Goal: Task Accomplishment & Management: Complete application form

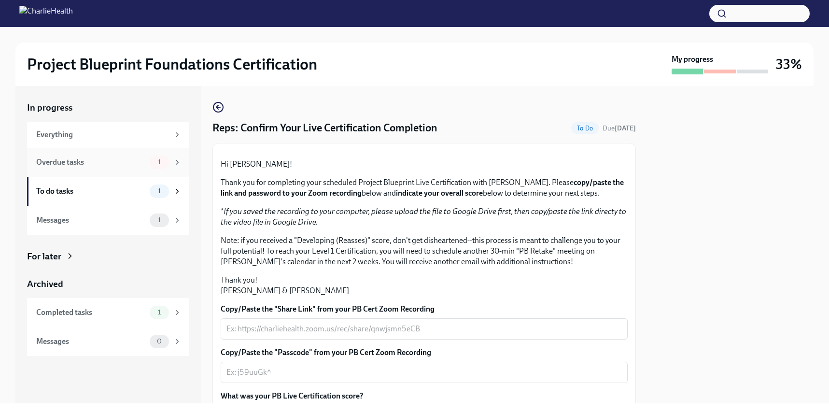
click at [131, 157] on div "Overdue tasks" at bounding box center [91, 162] width 110 height 11
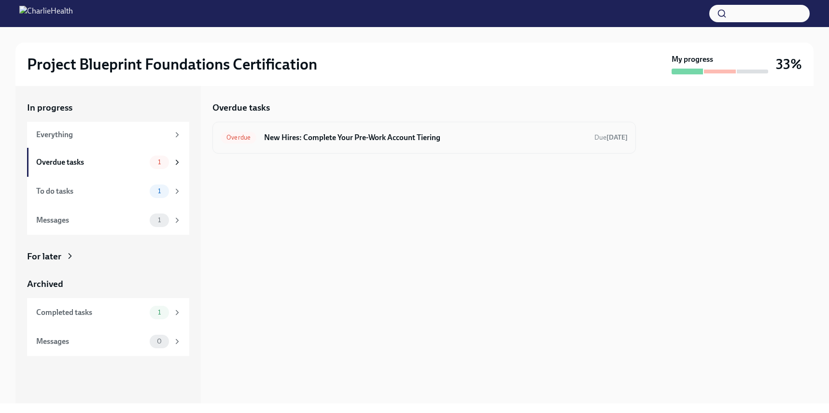
click at [285, 139] on h6 "New Hires: Complete Your Pre-Work Account Tiering" at bounding box center [425, 137] width 323 height 11
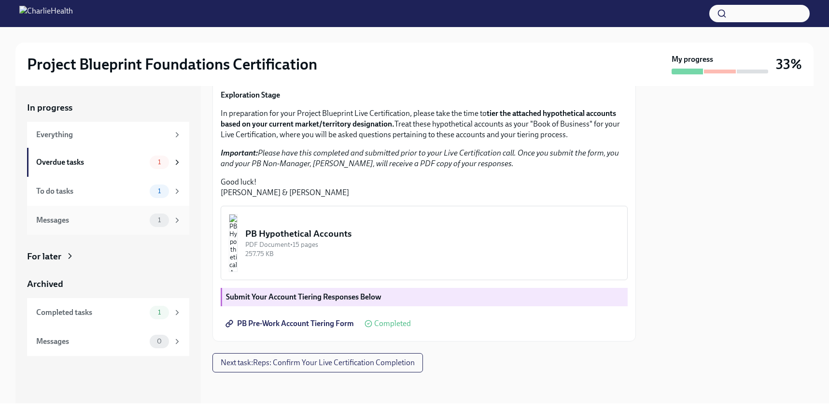
scroll to position [213, 0]
click at [340, 357] on button "Next task : Reps: Confirm Your Live Certification Completion" at bounding box center [318, 362] width 211 height 19
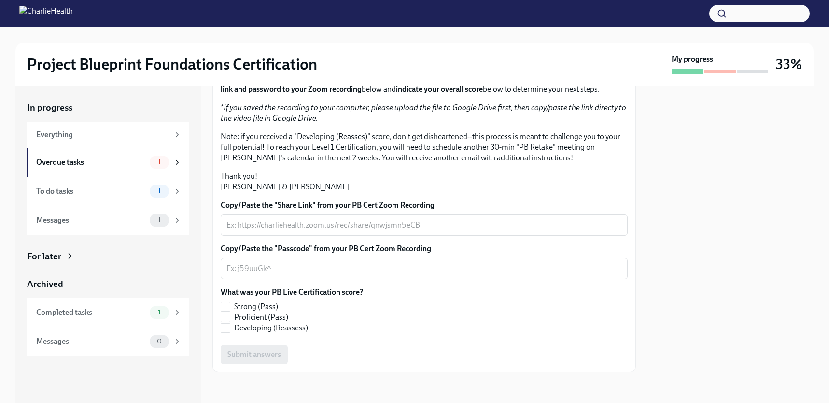
scroll to position [178, 0]
click at [244, 323] on span "Proficient (Pass)" at bounding box center [261, 317] width 54 height 11
click at [230, 322] on input "Proficient (Pass)" at bounding box center [225, 317] width 9 height 9
checkbox input "true"
click at [357, 231] on textarea "Copy/Paste the "Share Link" from your PB Cert Zoom Recording" at bounding box center [425, 225] width 396 height 12
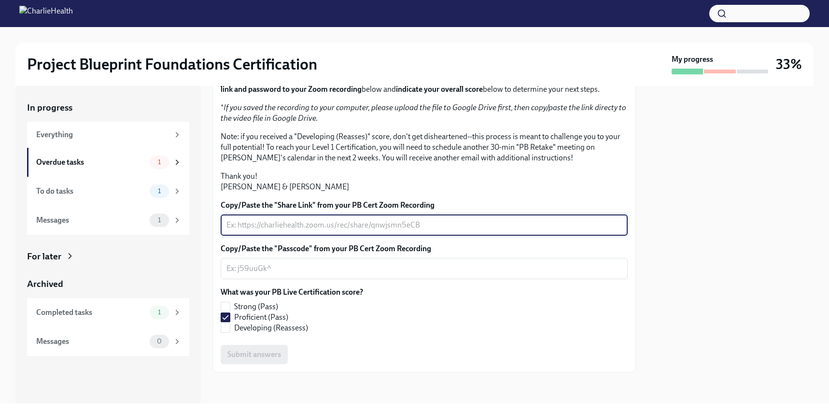
paste textarea "video1057025213.mp4"
type textarea "video1057025213.mp4"
click at [317, 231] on textarea "video1057025213.mp4" at bounding box center [425, 225] width 396 height 12
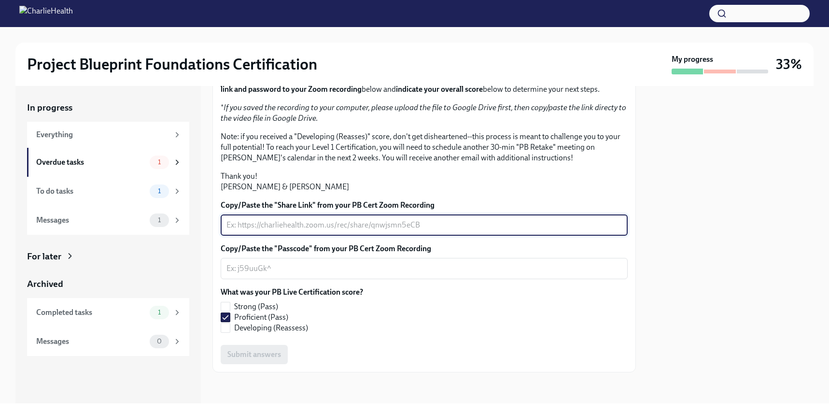
scroll to position [201, 0]
click at [298, 231] on div "x ​" at bounding box center [424, 224] width 407 height 21
paste textarea "[URL][DOMAIN_NAME]"
type textarea "[URL][DOMAIN_NAME]"
click at [289, 274] on div "x ​" at bounding box center [424, 268] width 407 height 21
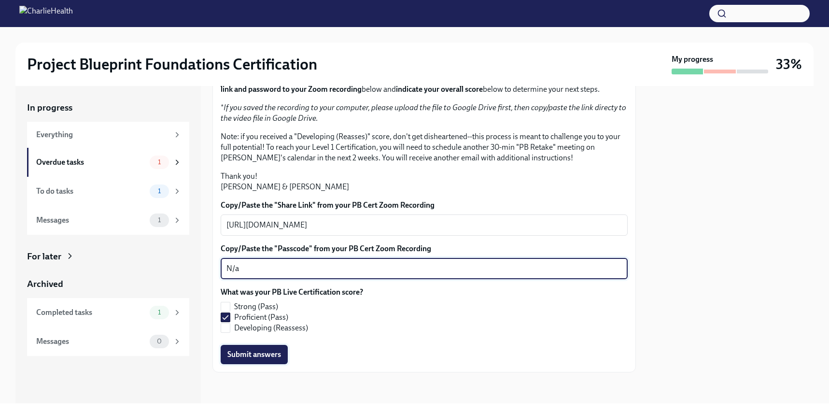
type textarea "N/a"
click at [263, 356] on span "Submit answers" at bounding box center [254, 355] width 54 height 10
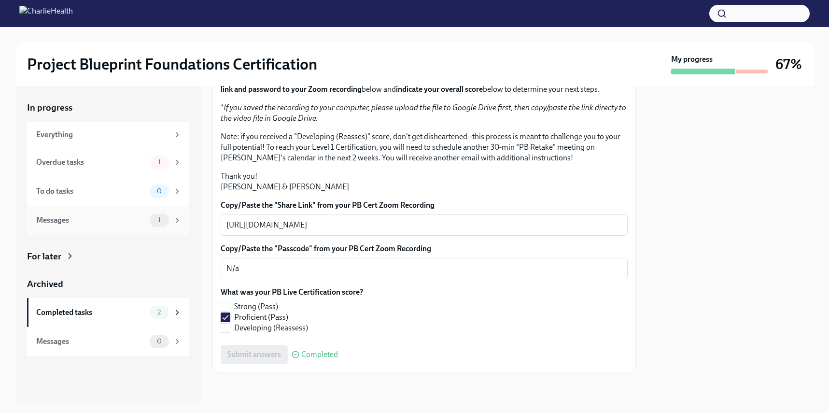
click at [158, 221] on span "1" at bounding box center [159, 219] width 14 height 7
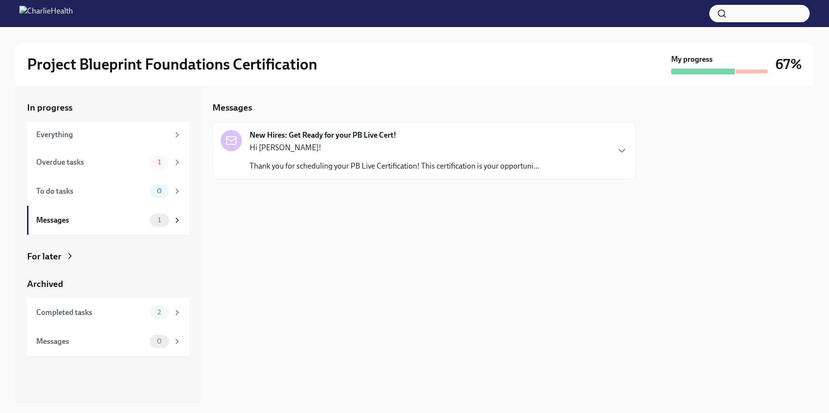
click at [334, 141] on div "New Hires: Get Ready for your PB Live Cert! Hi [PERSON_NAME]! Thank you for sch…" at bounding box center [395, 151] width 290 height 42
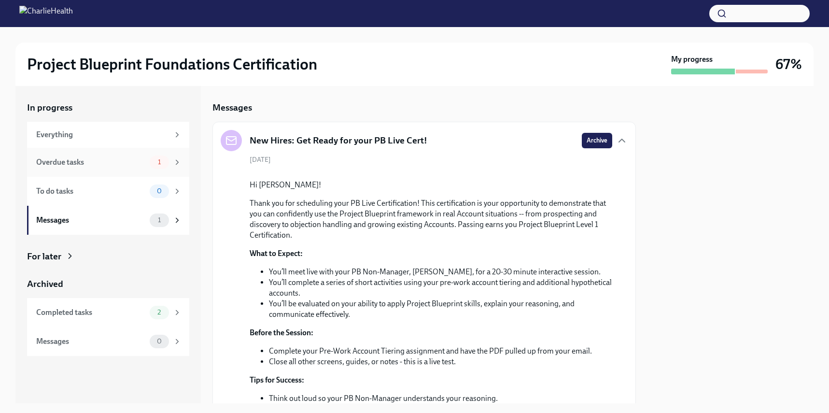
click at [127, 159] on div "Overdue tasks" at bounding box center [91, 162] width 110 height 11
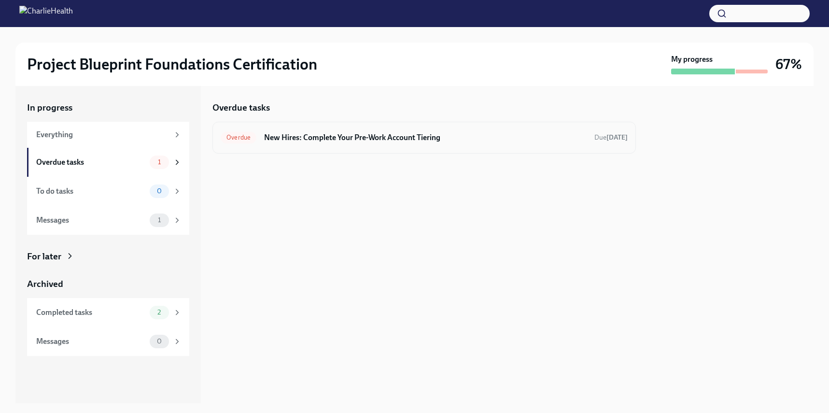
click at [387, 133] on h6 "New Hires: Complete Your Pre-Work Account Tiering" at bounding box center [425, 137] width 323 height 11
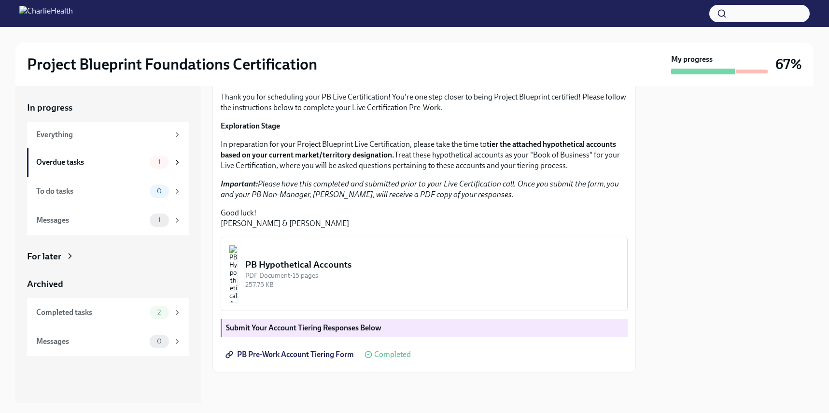
scroll to position [183, 0]
click at [386, 266] on div "PB Hypothetical Accounts" at bounding box center [432, 264] width 374 height 13
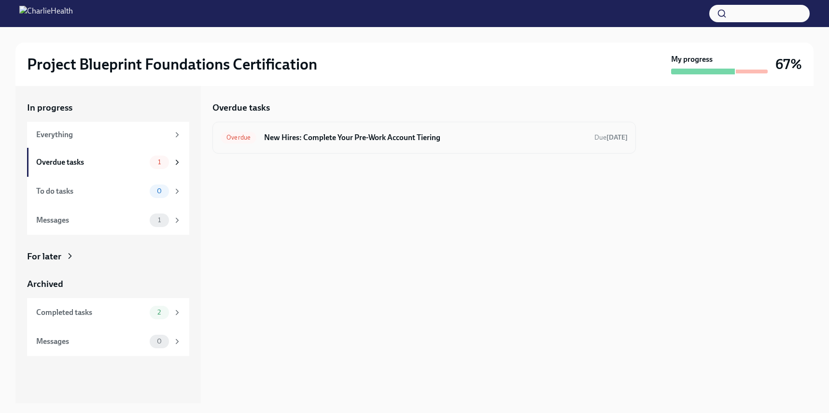
click at [465, 149] on div "Overdue New Hires: Complete Your Pre-Work Account Tiering Due [DATE]" at bounding box center [425, 138] width 424 height 32
click at [445, 136] on h6 "New Hires: Complete Your Pre-Work Account Tiering" at bounding box center [425, 137] width 323 height 11
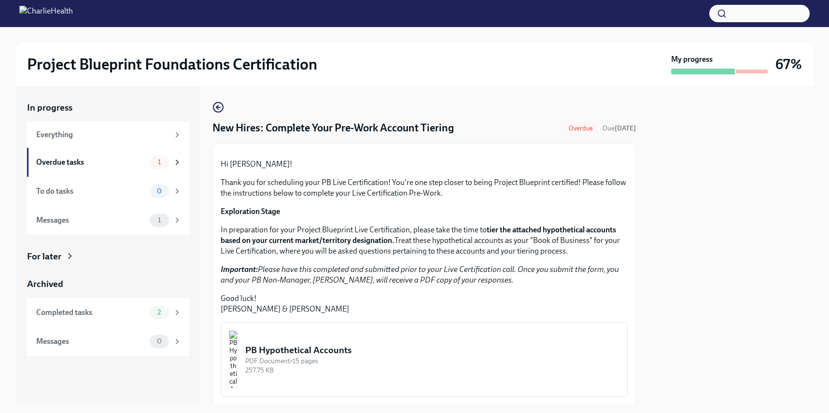
click at [567, 123] on div "Overdue" at bounding box center [581, 128] width 36 height 12
click at [575, 129] on span "Overdue" at bounding box center [581, 128] width 36 height 7
click at [58, 199] on div "To do tasks 0" at bounding box center [108, 191] width 162 height 29
